Goal: Task Accomplishment & Management: Complete application form

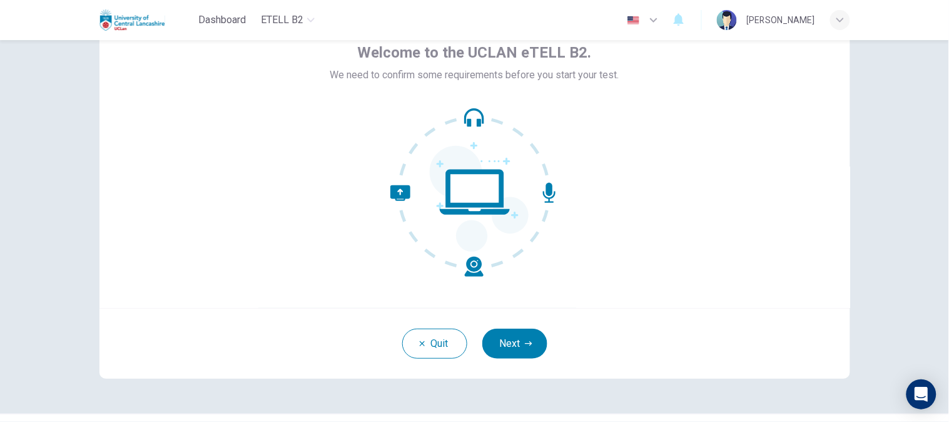
scroll to position [99, 0]
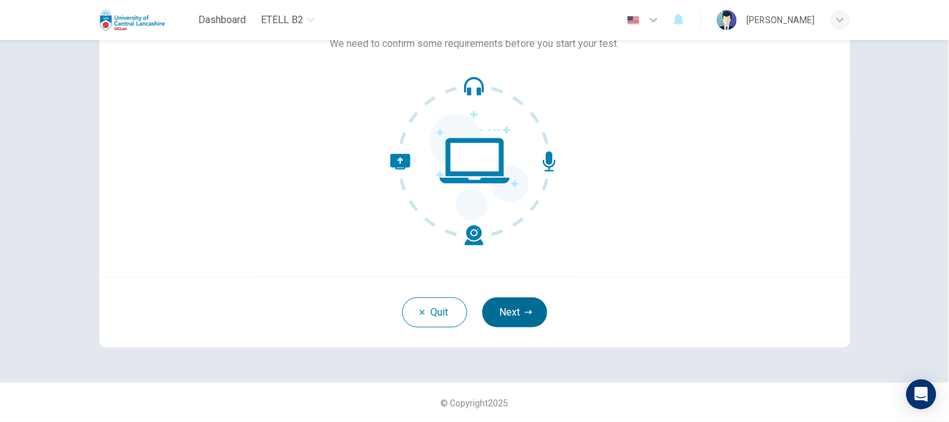
click at [523, 317] on button "Next" at bounding box center [515, 312] width 65 height 30
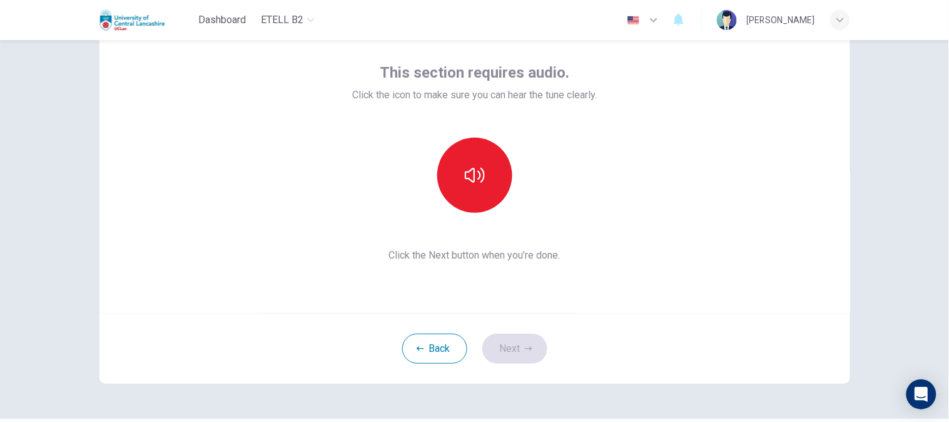
scroll to position [0, 0]
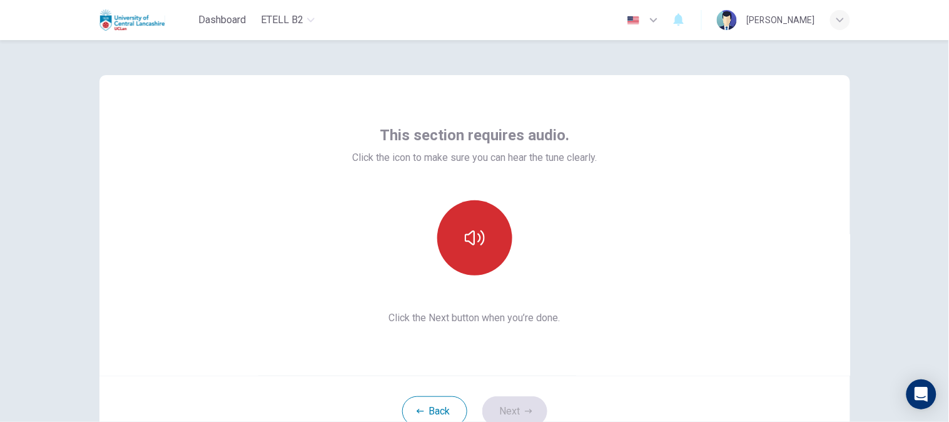
click at [467, 239] on icon "button" at bounding box center [475, 238] width 20 height 20
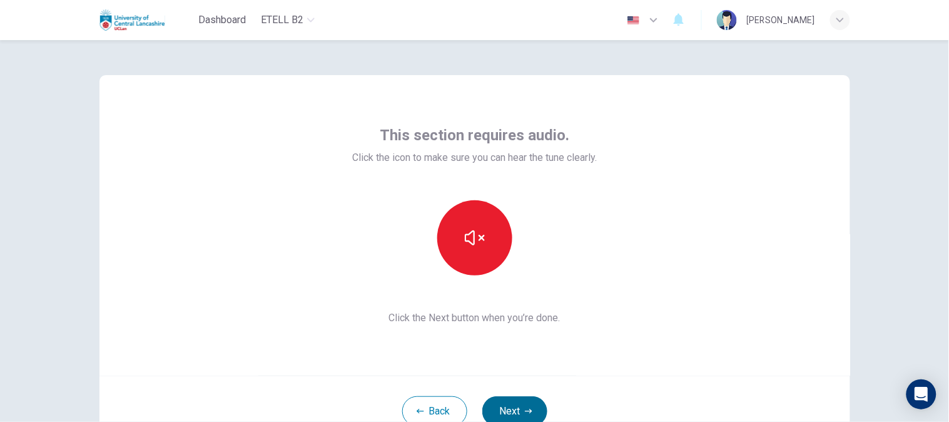
click at [516, 403] on button "Next" at bounding box center [515, 411] width 65 height 30
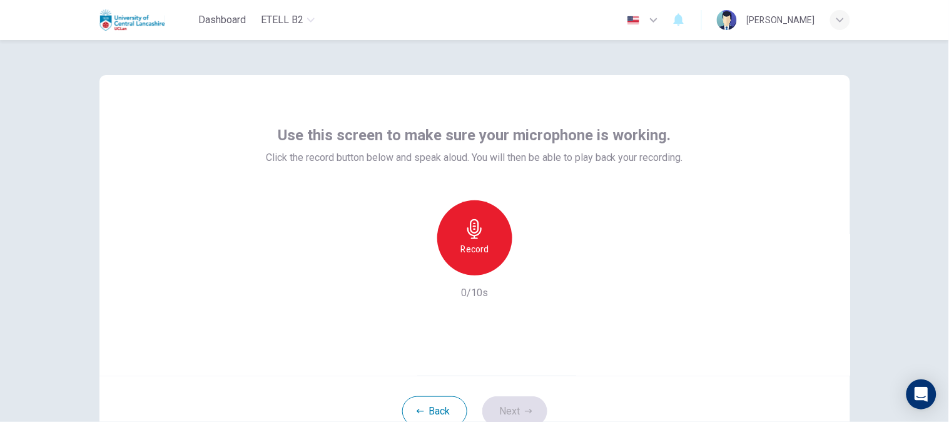
click at [472, 254] on h6 "Record" at bounding box center [475, 249] width 28 height 15
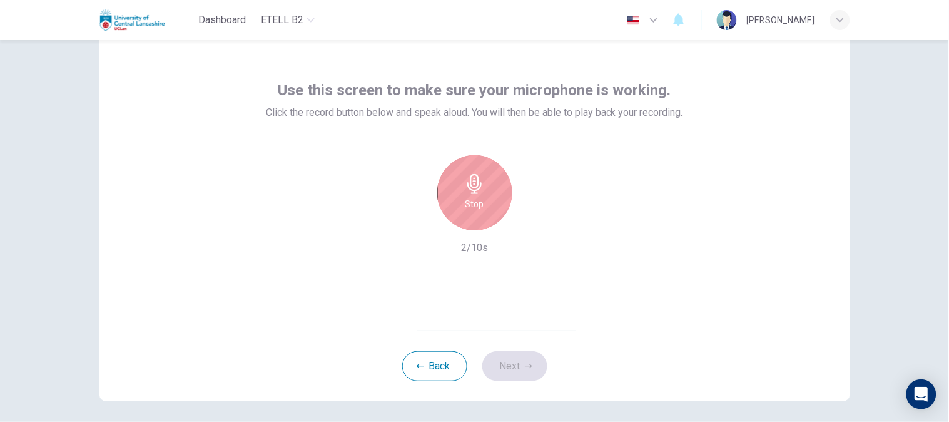
scroll to position [99, 0]
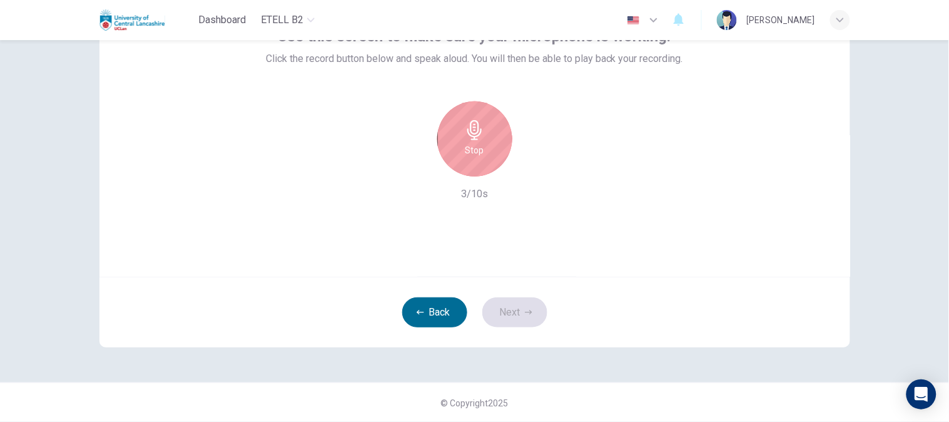
click at [438, 321] on button "Back" at bounding box center [434, 312] width 65 height 30
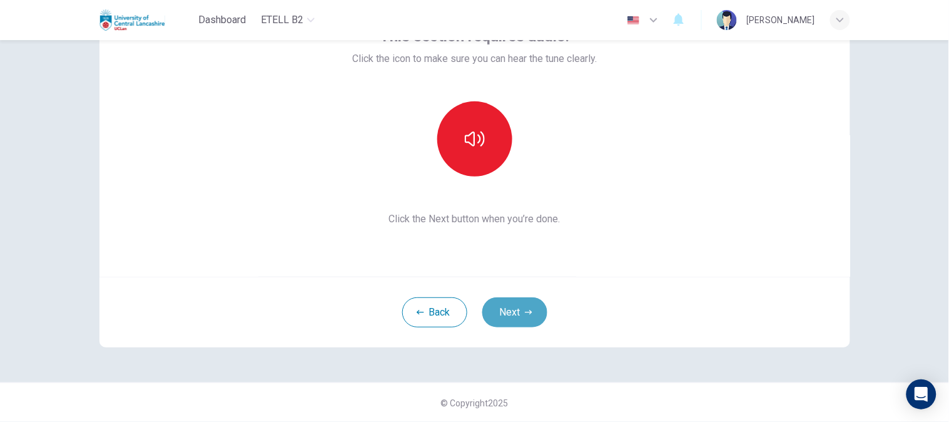
click at [496, 304] on button "Next" at bounding box center [515, 312] width 65 height 30
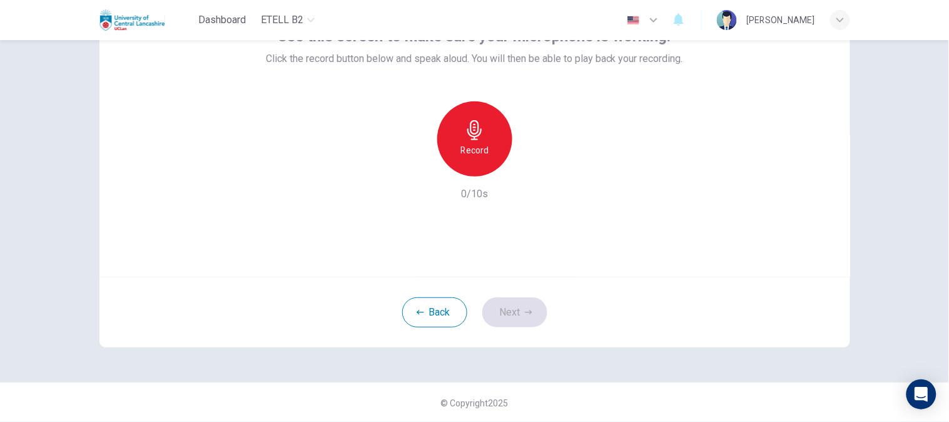
scroll to position [0, 0]
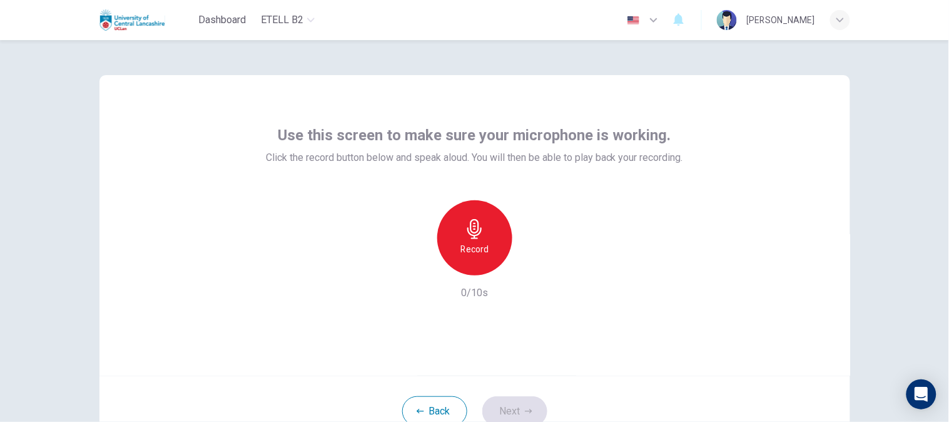
click at [485, 242] on div "Record" at bounding box center [474, 237] width 75 height 75
click at [485, 242] on div "Stop" at bounding box center [474, 237] width 75 height 75
click at [529, 257] on div "button" at bounding box center [533, 265] width 20 height 20
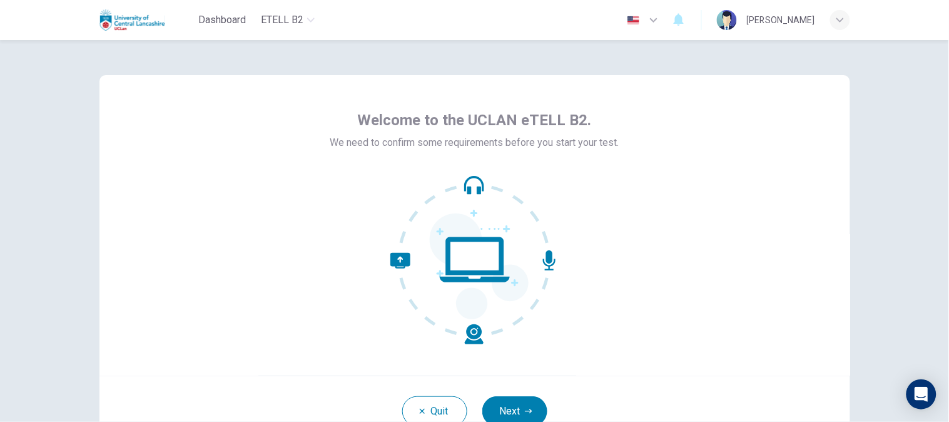
scroll to position [99, 0]
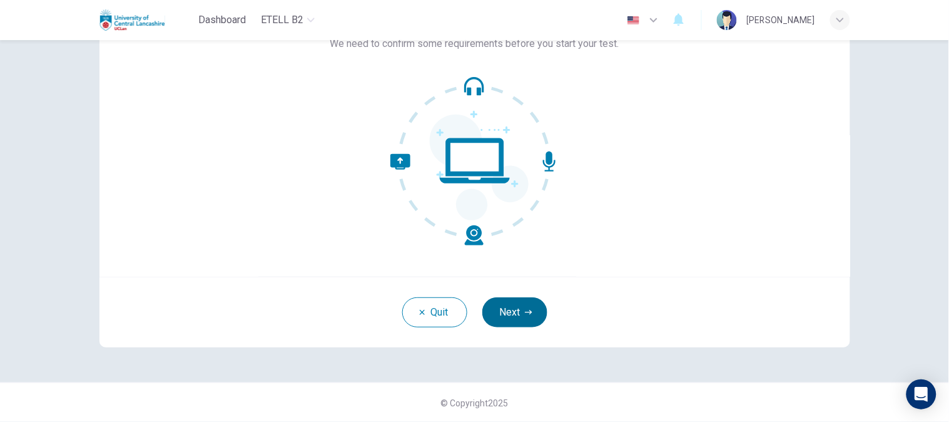
click at [503, 318] on button "Next" at bounding box center [515, 312] width 65 height 30
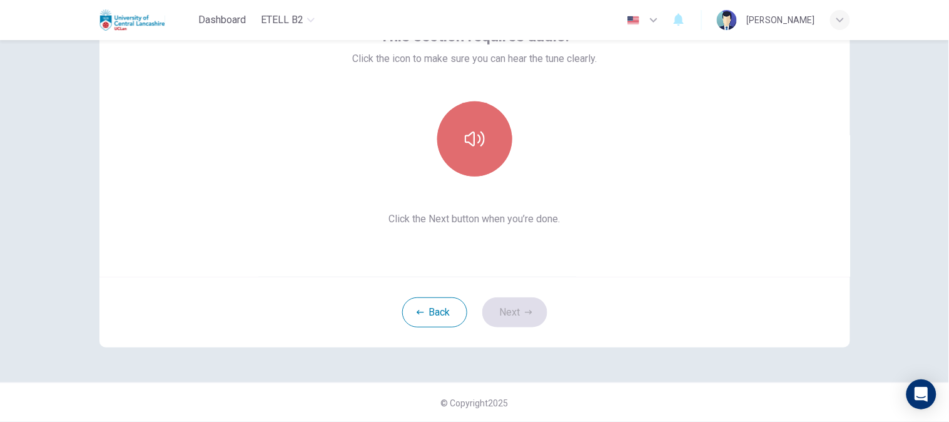
click at [474, 145] on icon "button" at bounding box center [475, 139] width 20 height 20
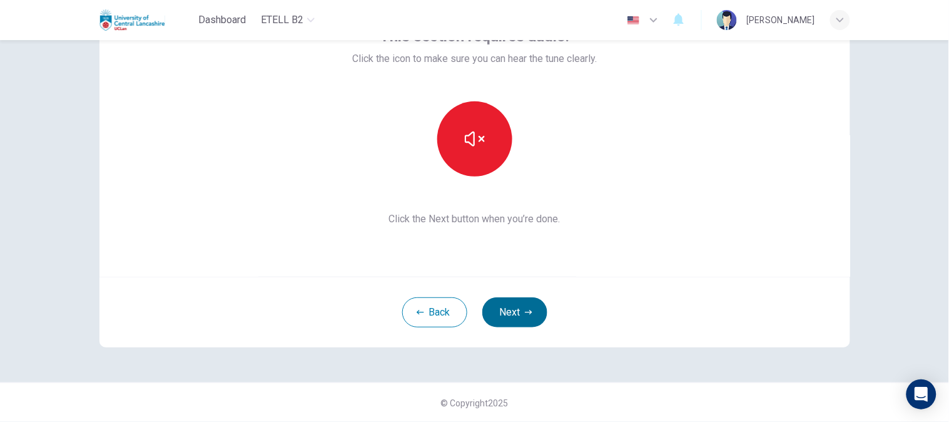
click at [525, 314] on icon "button" at bounding box center [529, 313] width 8 height 8
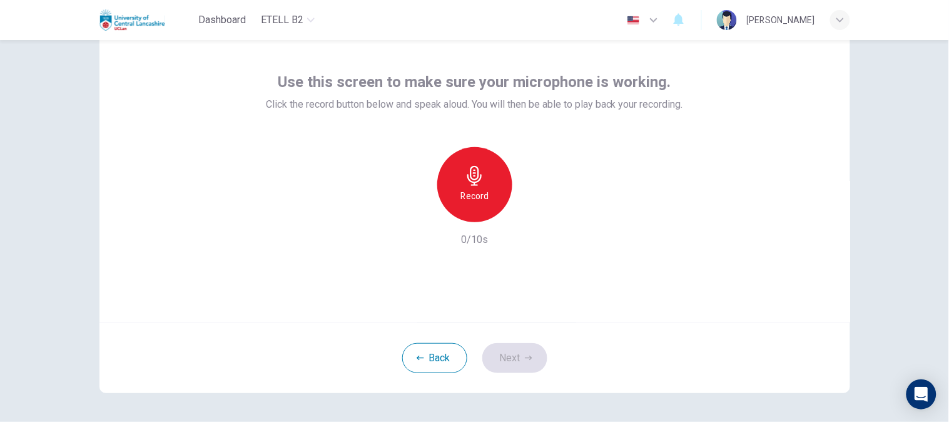
scroll to position [0, 0]
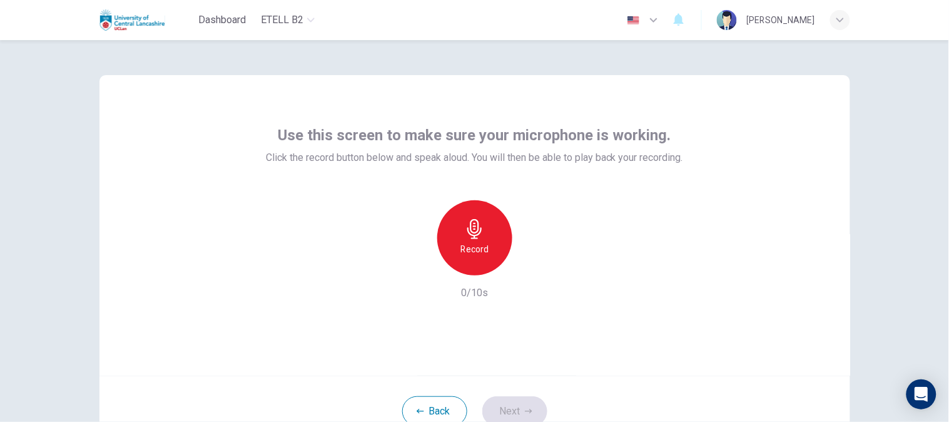
click at [467, 240] on div "Record" at bounding box center [474, 237] width 75 height 75
click at [477, 254] on h6 "Stop" at bounding box center [475, 249] width 19 height 15
click at [538, 276] on div "Record 4/10s" at bounding box center [474, 250] width 417 height 100
click at [532, 264] on icon "button" at bounding box center [532, 265] width 13 height 13
click at [650, 290] on div "Record 4/10s" at bounding box center [474, 250] width 417 height 100
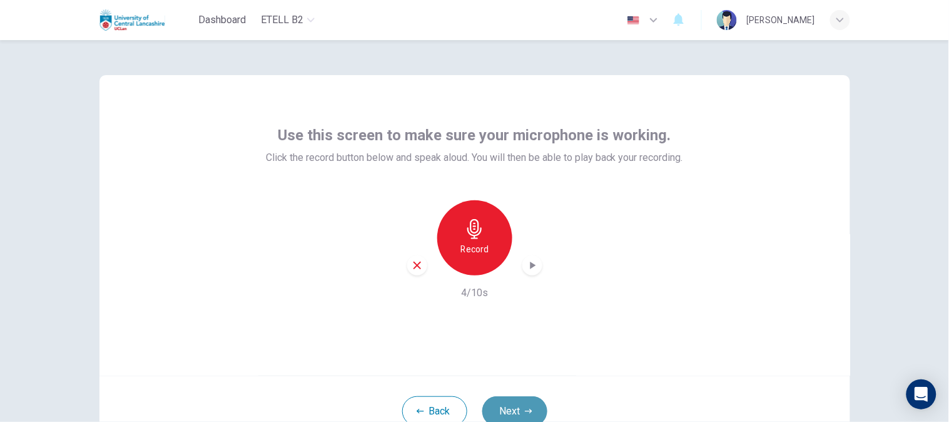
click at [527, 411] on icon "button" at bounding box center [529, 411] width 8 height 8
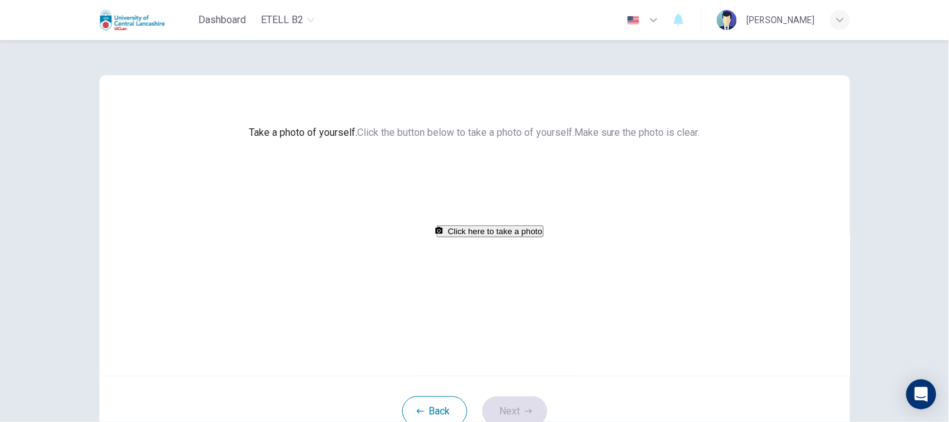
click at [479, 237] on button "Click here to take a photo" at bounding box center [490, 231] width 107 height 12
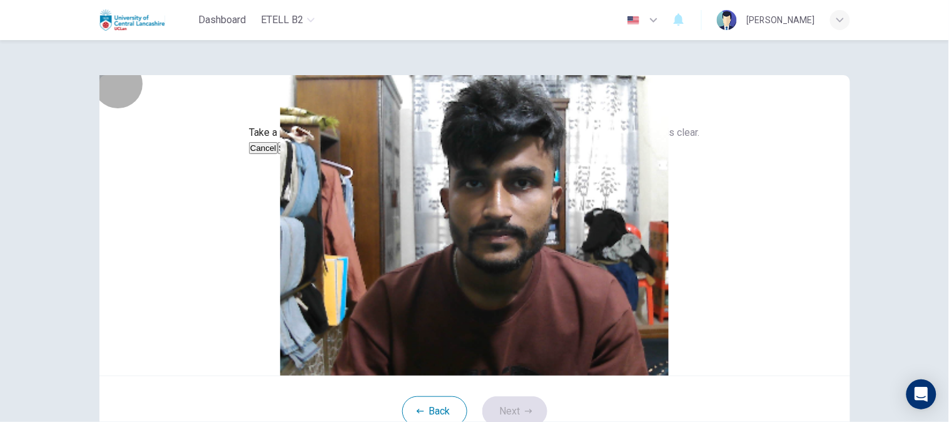
click at [299, 154] on button "Save" at bounding box center [288, 148] width 21 height 12
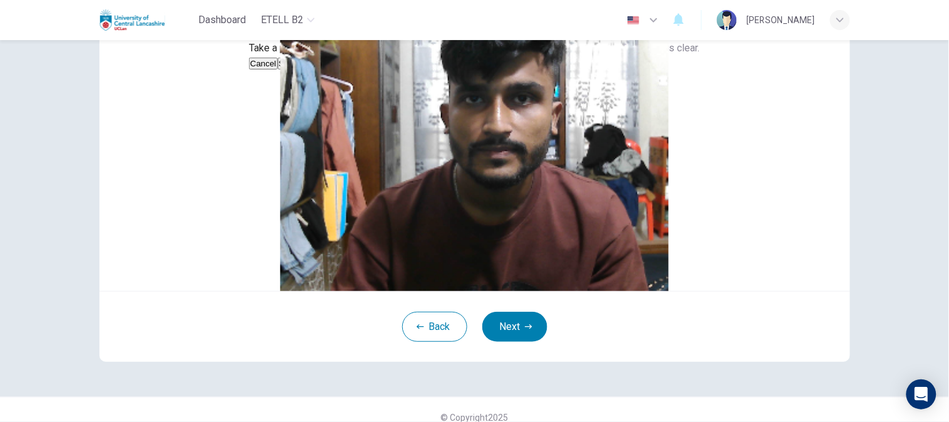
scroll to position [152, 0]
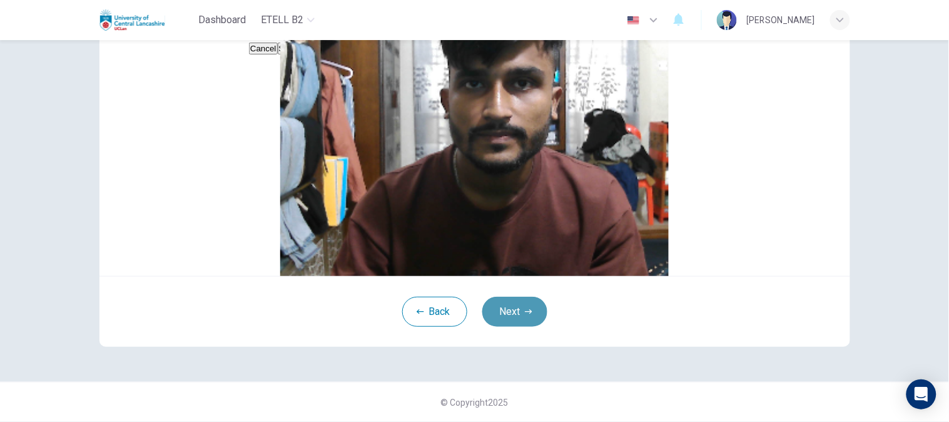
click at [521, 301] on button "Next" at bounding box center [515, 312] width 65 height 30
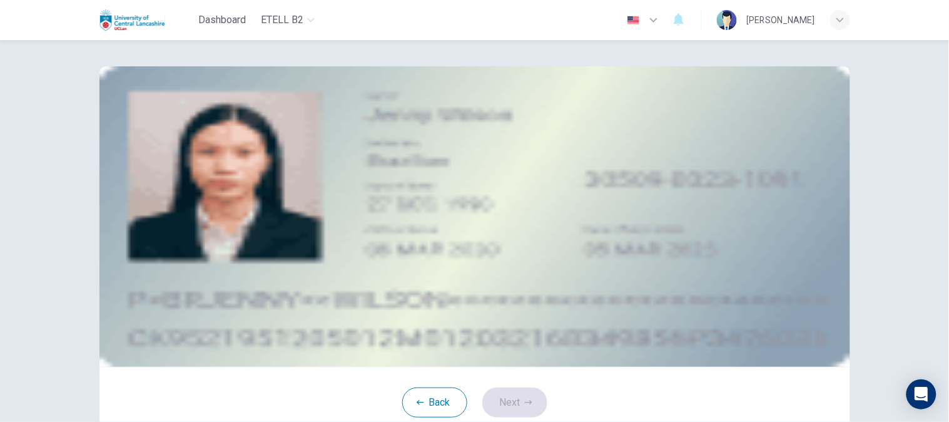
scroll to position [0, 0]
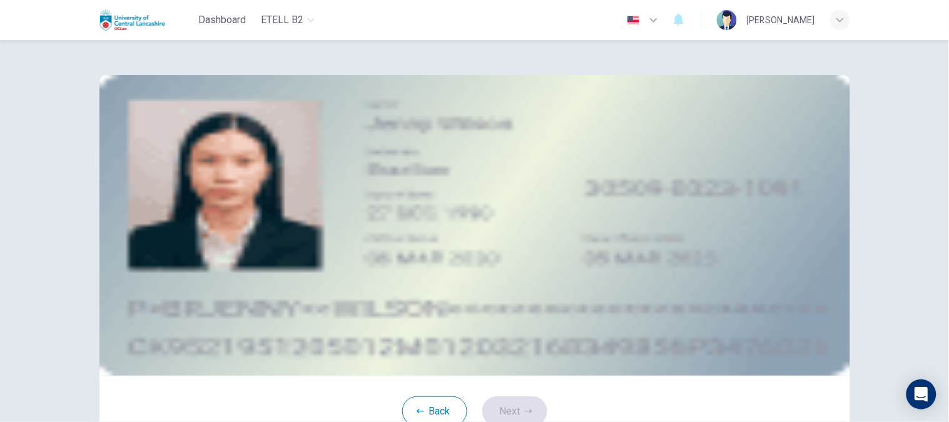
click at [554, 185] on div "Take a photo" at bounding box center [475, 177] width 566 height 15
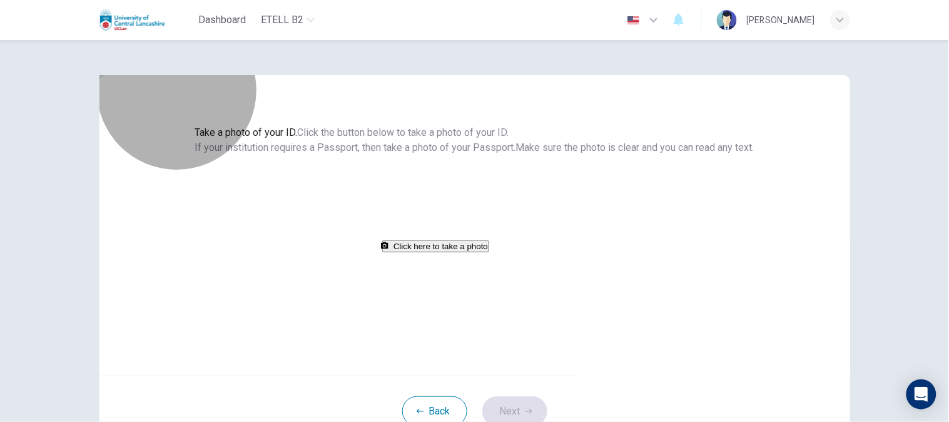
click at [473, 252] on button "Click here to take a photo" at bounding box center [435, 246] width 107 height 12
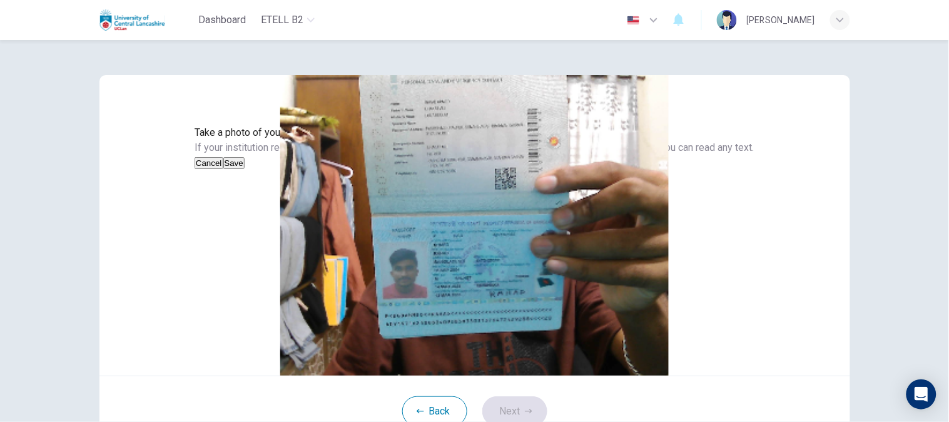
click at [245, 169] on button "Save" at bounding box center [233, 163] width 21 height 12
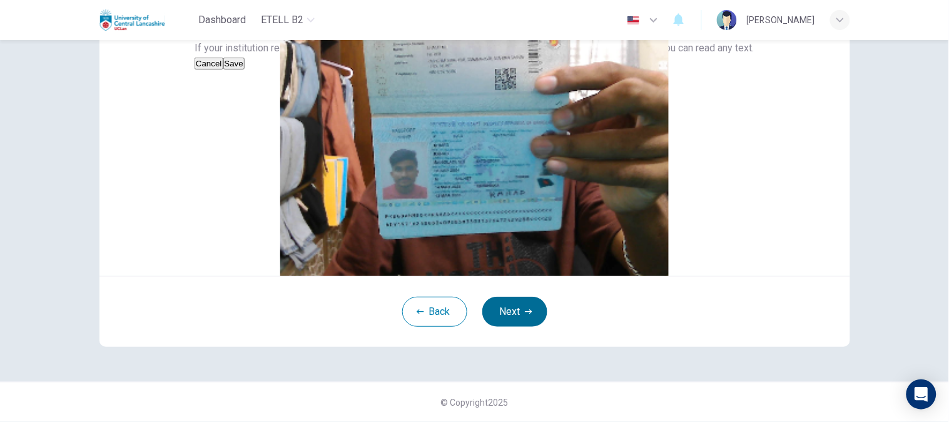
click at [532, 313] on button "Next" at bounding box center [515, 312] width 65 height 30
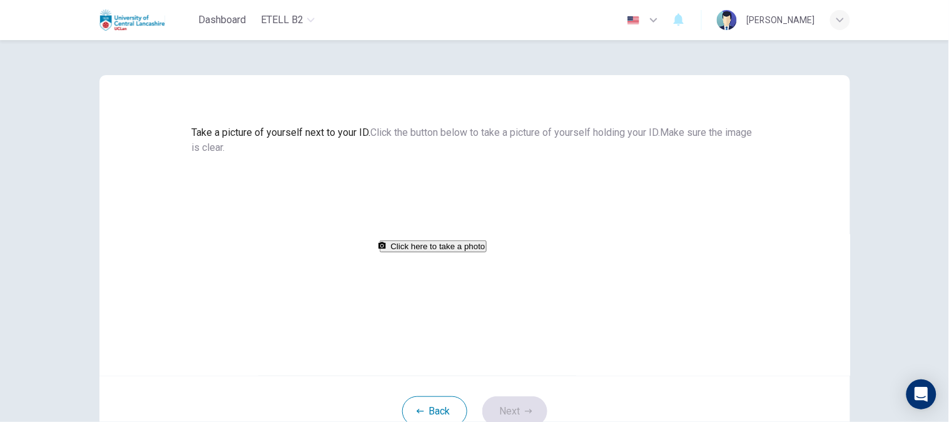
click at [451, 252] on button "Click here to take a photo" at bounding box center [433, 246] width 107 height 12
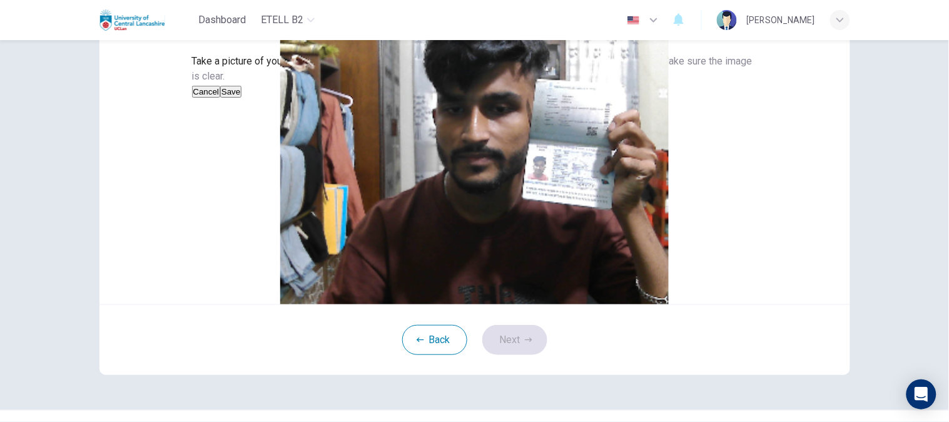
scroll to position [152, 0]
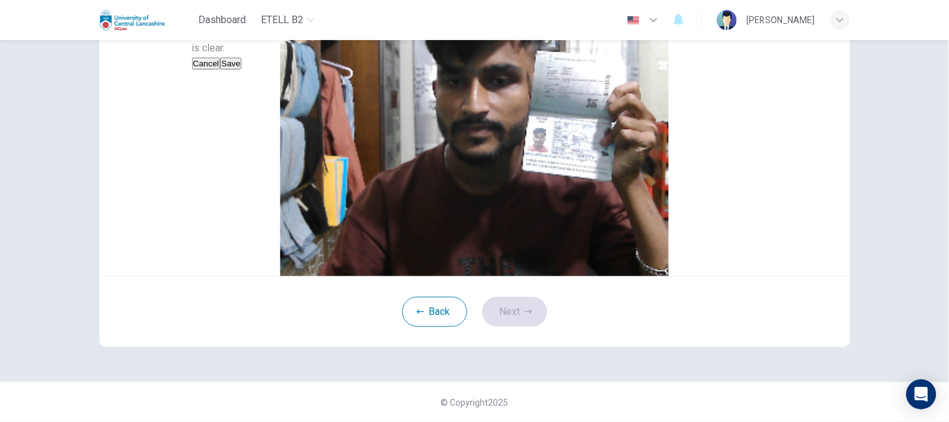
click at [242, 69] on button "Save" at bounding box center [230, 64] width 21 height 12
click at [544, 304] on div "Back Next" at bounding box center [475, 311] width 751 height 71
click at [525, 314] on icon "button" at bounding box center [529, 312] width 8 height 8
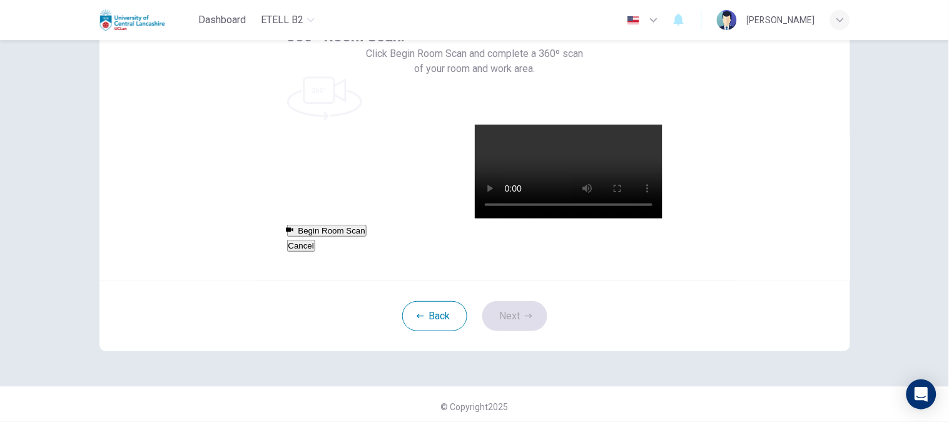
scroll to position [0, 0]
